Goal: Navigation & Orientation: Find specific page/section

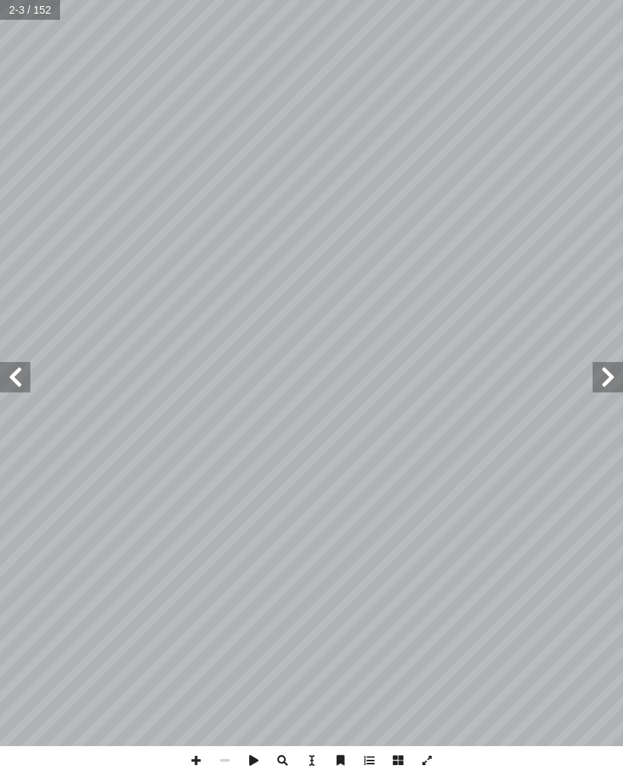
click at [10, 366] on span at bounding box center [15, 377] width 30 height 30
click at [17, 382] on span at bounding box center [15, 377] width 30 height 30
click at [606, 379] on span at bounding box center [608, 377] width 30 height 30
click at [616, 372] on span at bounding box center [608, 377] width 30 height 30
click at [16, 372] on span at bounding box center [15, 377] width 30 height 30
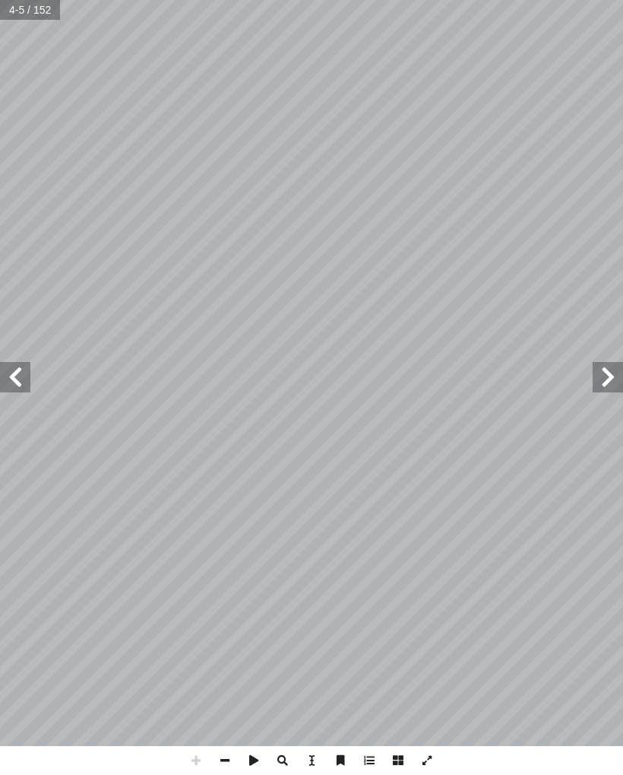
click at [11, 370] on span at bounding box center [15, 377] width 30 height 30
click at [16, 370] on span at bounding box center [15, 377] width 30 height 30
click at [12, 374] on span at bounding box center [15, 377] width 30 height 30
click at [19, 375] on span at bounding box center [15, 377] width 30 height 30
click at [17, 374] on span at bounding box center [15, 377] width 30 height 30
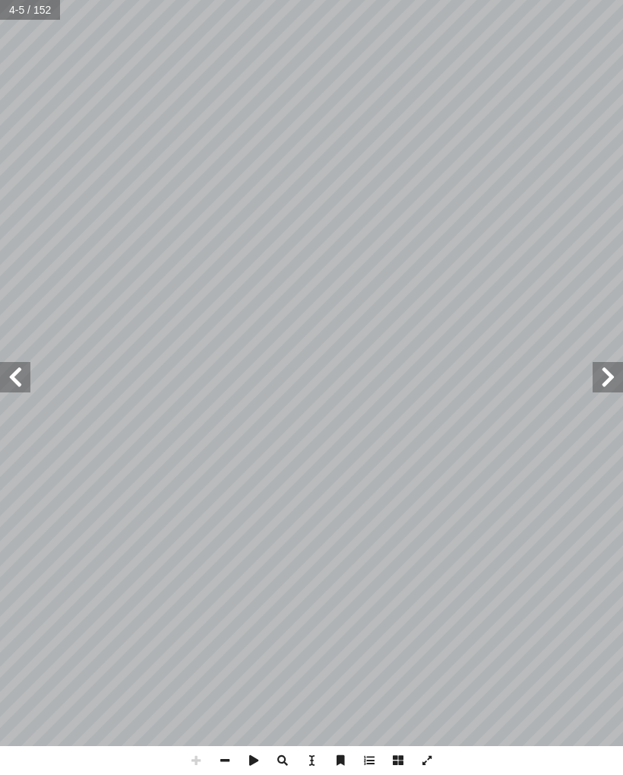
click at [24, 375] on span at bounding box center [15, 377] width 30 height 30
click at [9, 364] on span at bounding box center [15, 377] width 30 height 30
click at [20, 366] on span at bounding box center [15, 377] width 30 height 30
click at [5, 372] on span at bounding box center [15, 377] width 30 height 30
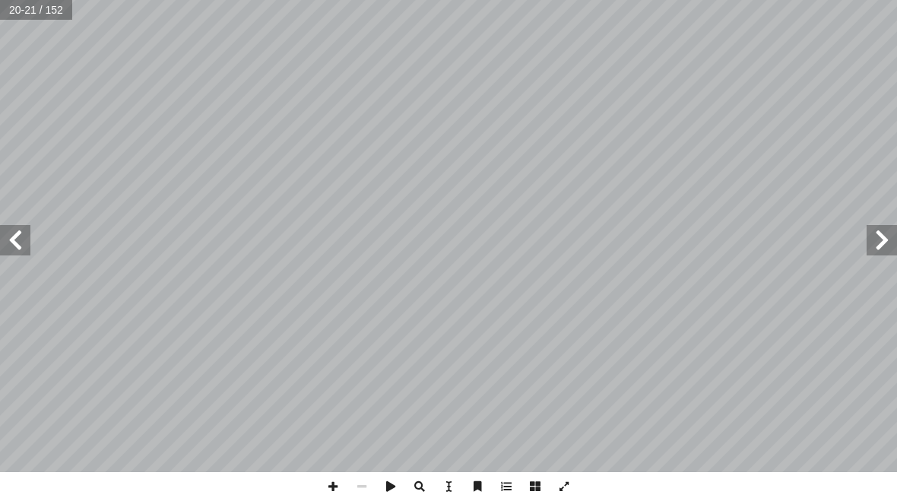
click at [24, 249] on span at bounding box center [15, 240] width 30 height 30
click at [21, 245] on span at bounding box center [15, 240] width 30 height 30
click at [872, 245] on span at bounding box center [882, 240] width 30 height 30
